Goal: Task Accomplishment & Management: Manage account settings

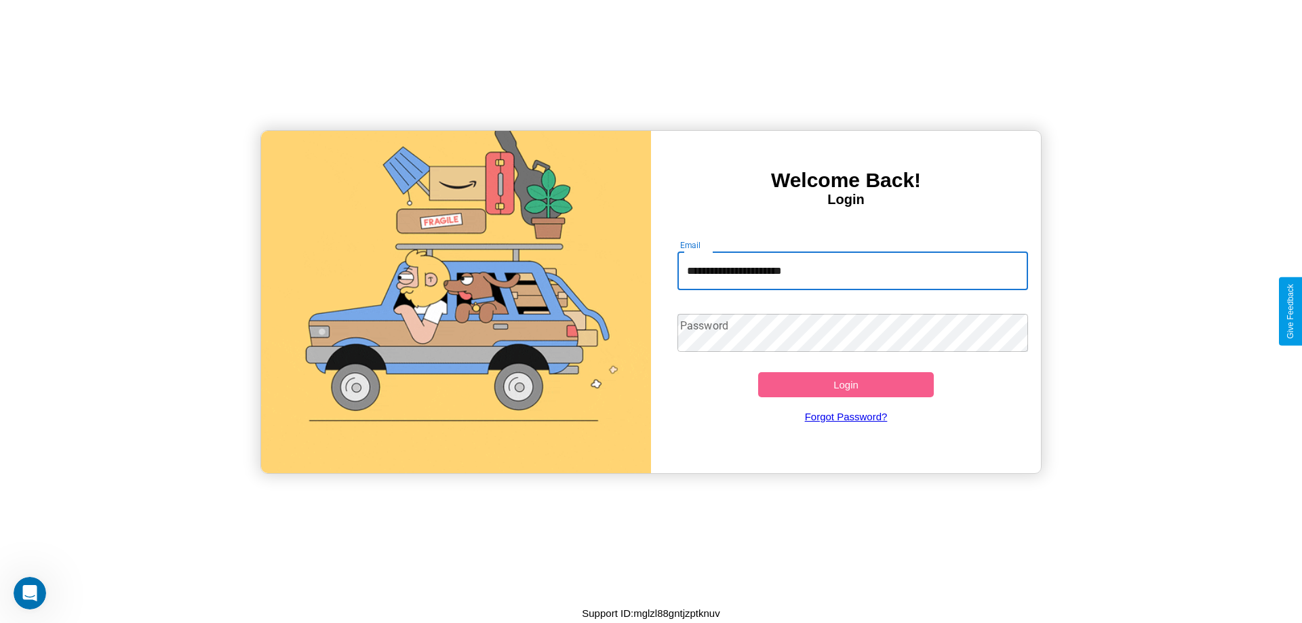
type input "**********"
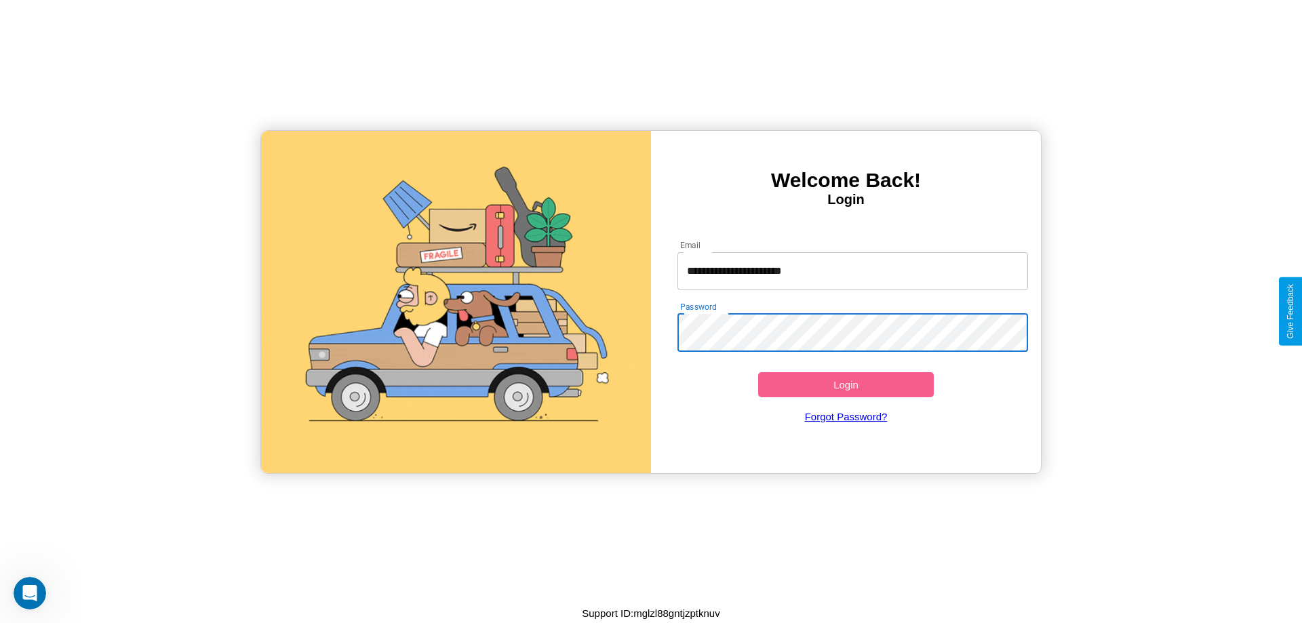
click at [846, 385] on button "Login" at bounding box center [846, 384] width 176 height 25
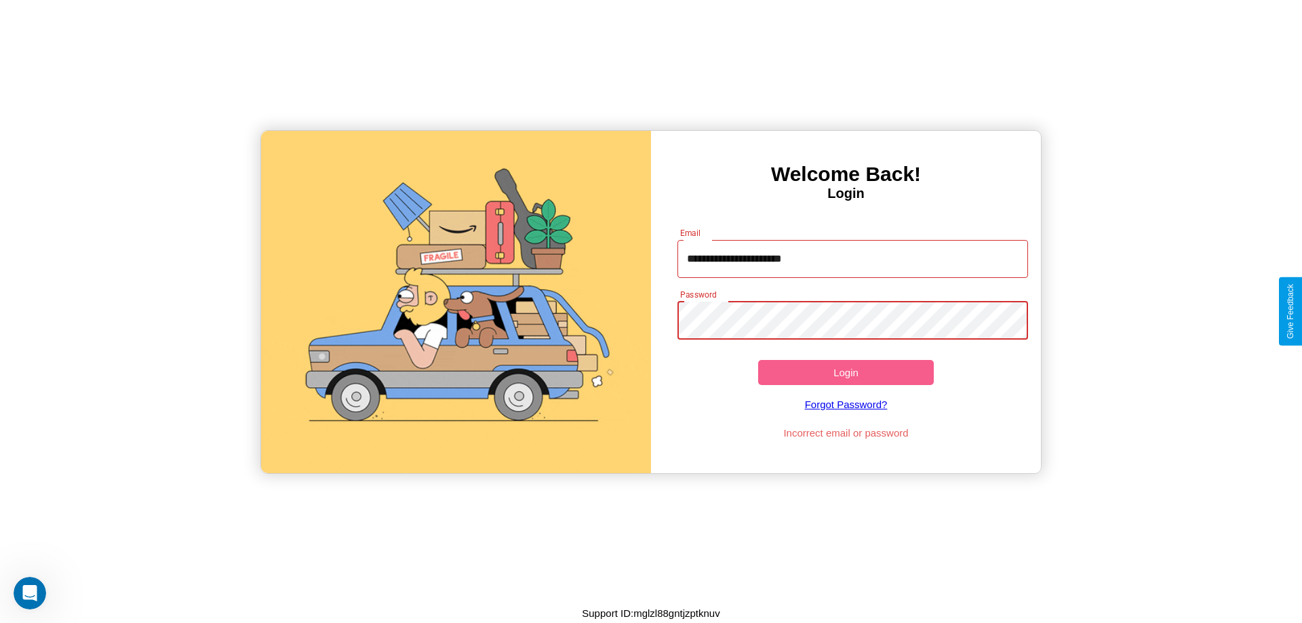
click at [846, 372] on button "Login" at bounding box center [846, 372] width 176 height 25
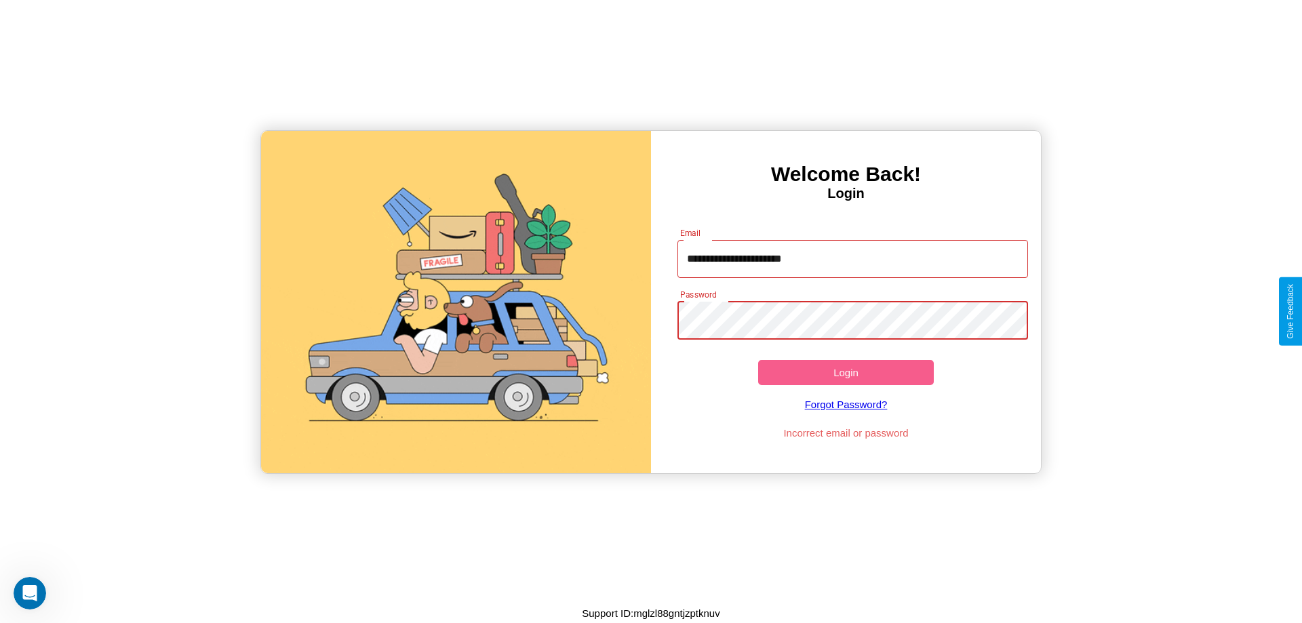
click at [846, 372] on button "Login" at bounding box center [846, 372] width 176 height 25
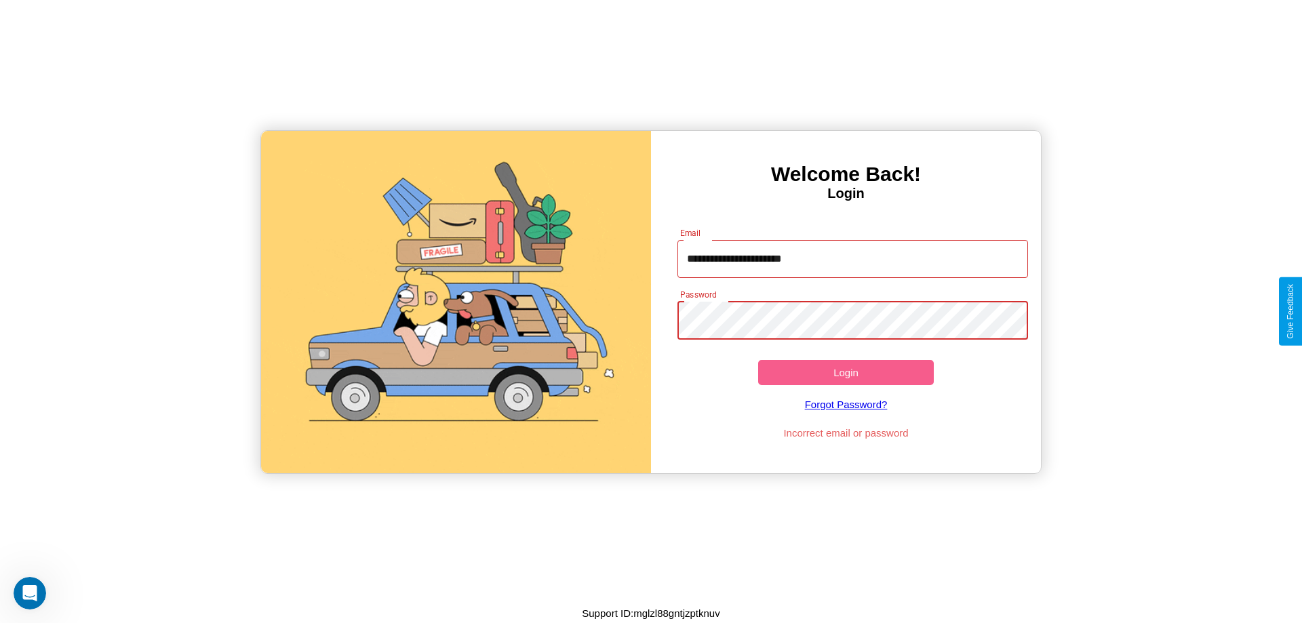
click at [846, 372] on button "Login" at bounding box center [846, 372] width 176 height 25
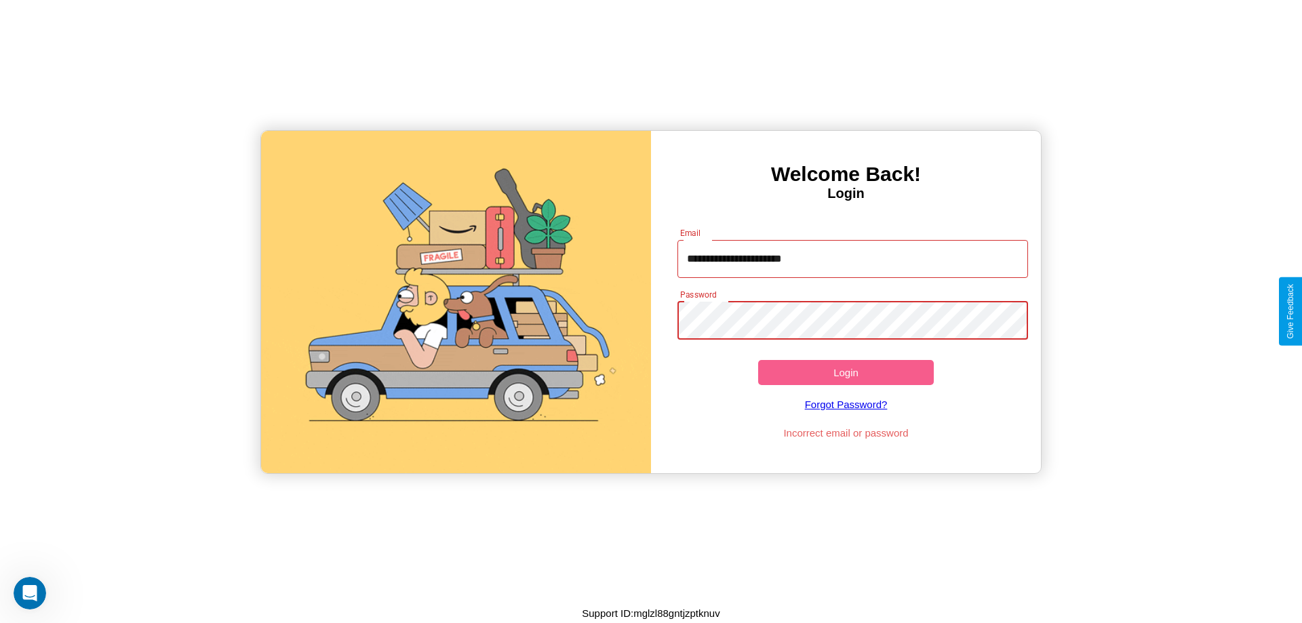
click at [846, 372] on button "Login" at bounding box center [846, 372] width 176 height 25
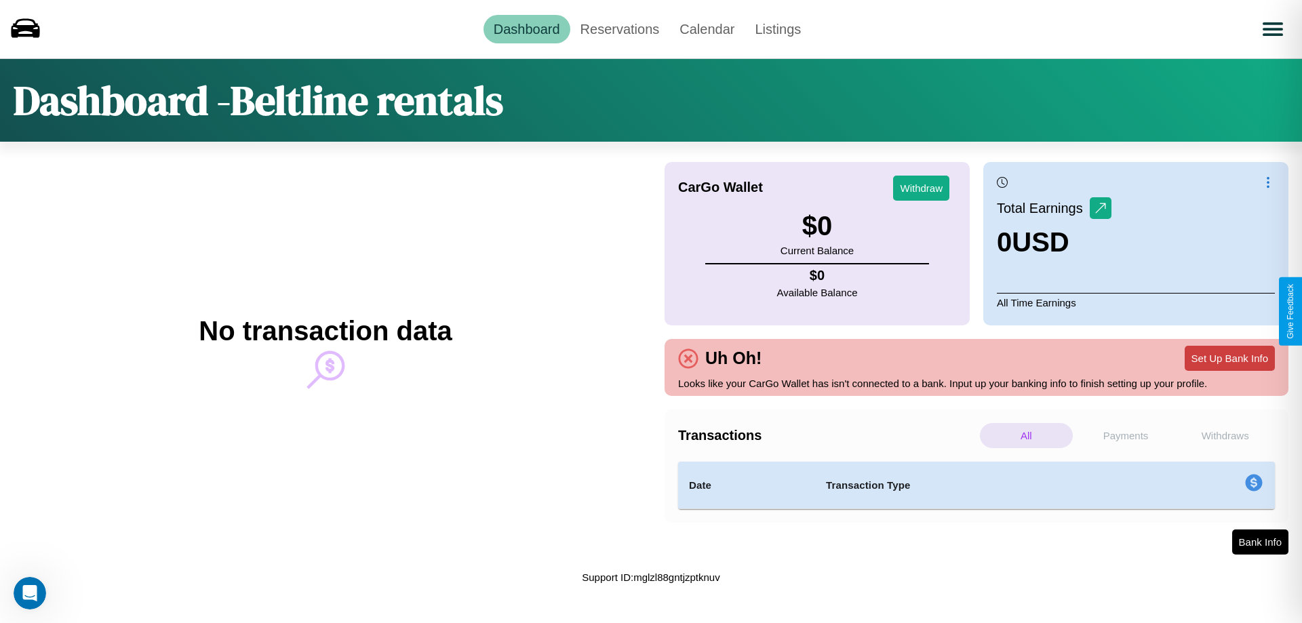
click at [1230, 358] on button "Set Up Bank Info" at bounding box center [1230, 358] width 90 height 25
